Goal: Transaction & Acquisition: Purchase product/service

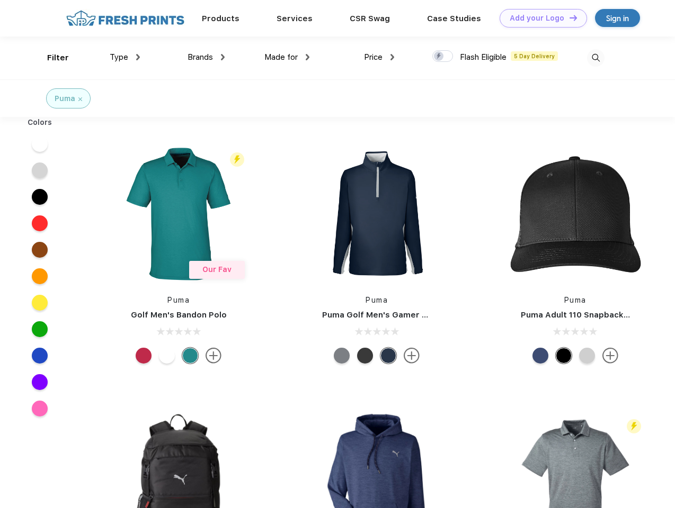
click at [539, 18] on link "Add your Logo Design Tool" at bounding box center [542, 18] width 87 height 19
click at [0, 0] on div "Design Tool" at bounding box center [0, 0] width 0 height 0
click at [568, 17] on link "Add your Logo Design Tool" at bounding box center [542, 18] width 87 height 19
click at [51, 58] on div "Filter" at bounding box center [58, 58] width 22 height 12
click at [125, 57] on span "Type" at bounding box center [119, 57] width 19 height 10
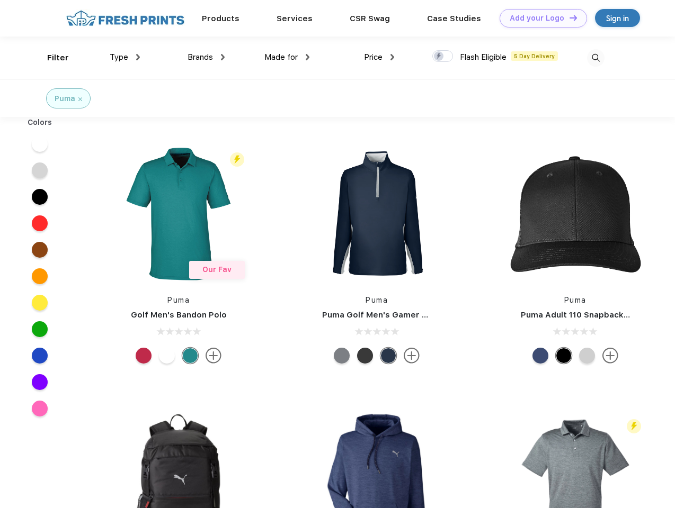
click at [206, 57] on span "Brands" at bounding box center [199, 57] width 25 height 10
click at [287, 57] on span "Made for" at bounding box center [280, 57] width 33 height 10
click at [379, 57] on span "Price" at bounding box center [373, 57] width 19 height 10
click at [443, 57] on div at bounding box center [442, 56] width 21 height 12
click at [439, 57] on input "checkbox" at bounding box center [435, 53] width 7 height 7
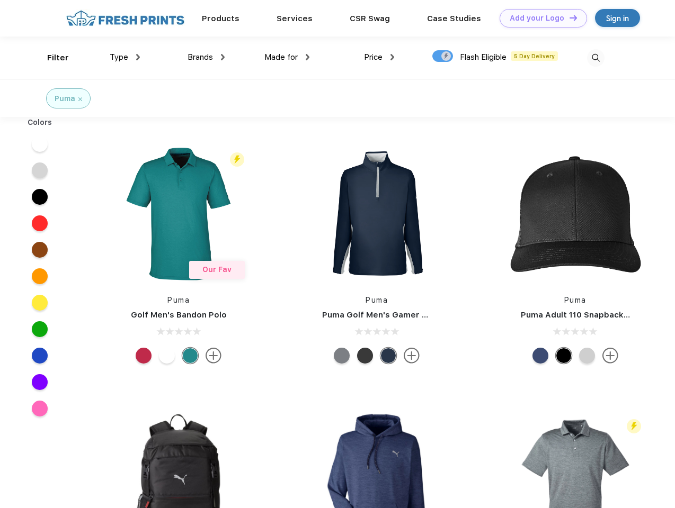
click at [595, 58] on img at bounding box center [595, 57] width 17 height 17
